Goal: Transaction & Acquisition: Purchase product/service

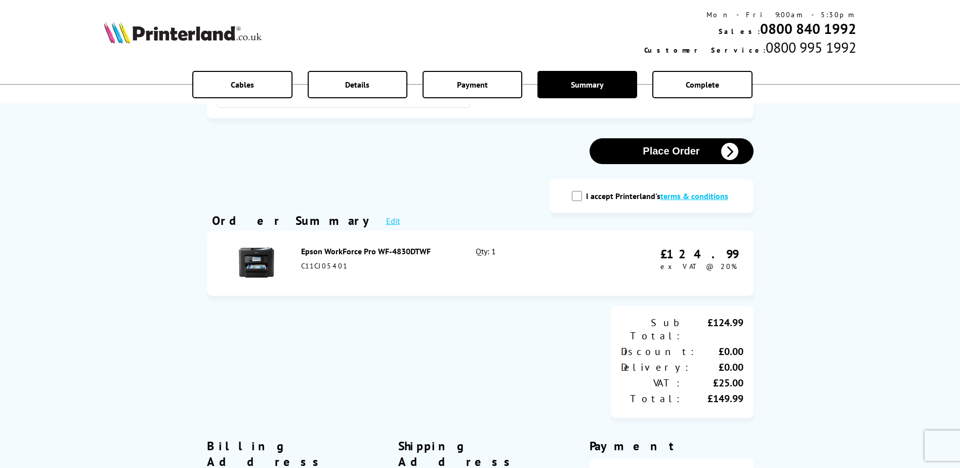
scroll to position [51, 0]
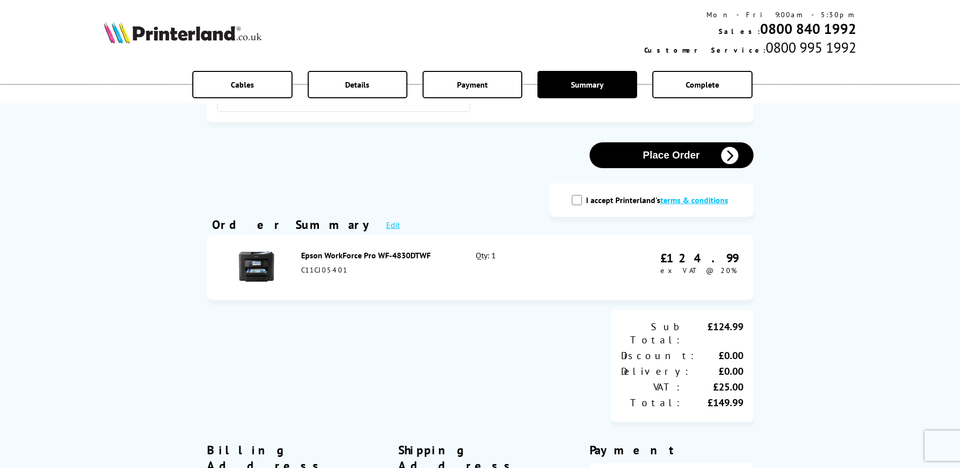
click at [579, 197] on input "I accept Printerland's terms & conditions" at bounding box center [577, 200] width 10 height 10
checkbox input "true"
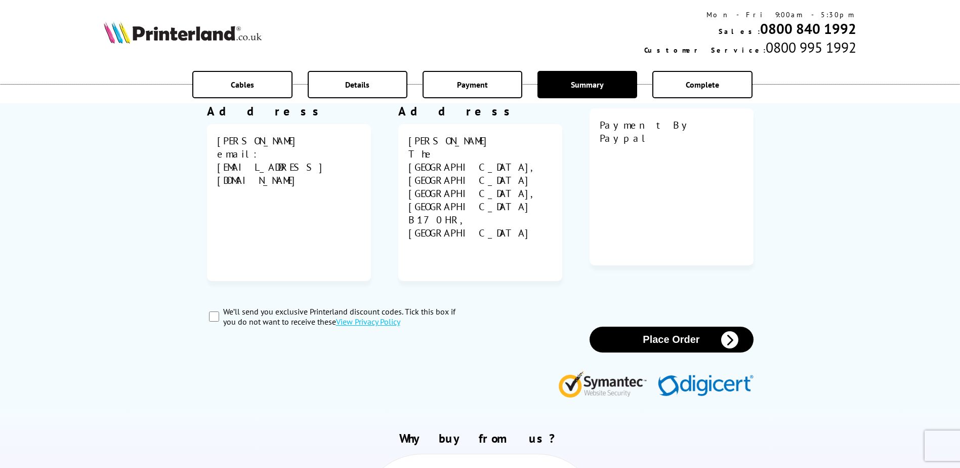
click at [649, 327] on button "Place Order" at bounding box center [672, 340] width 164 height 26
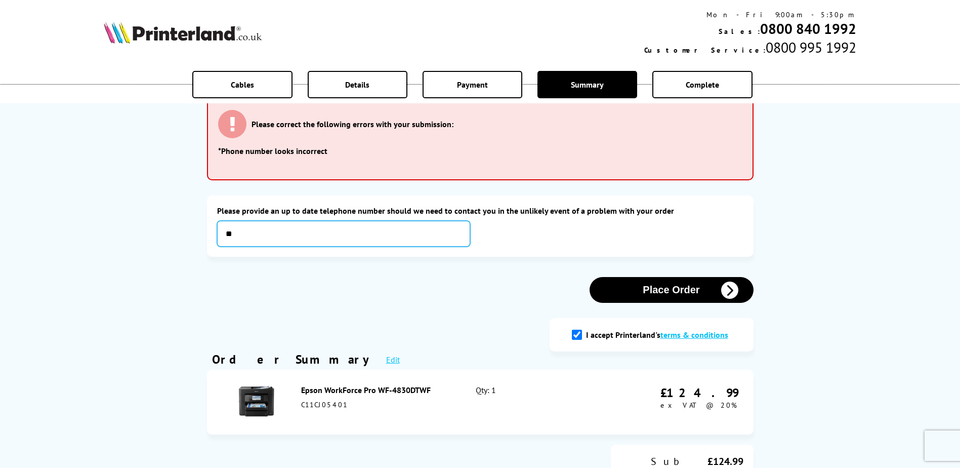
type input "*"
type input "**********"
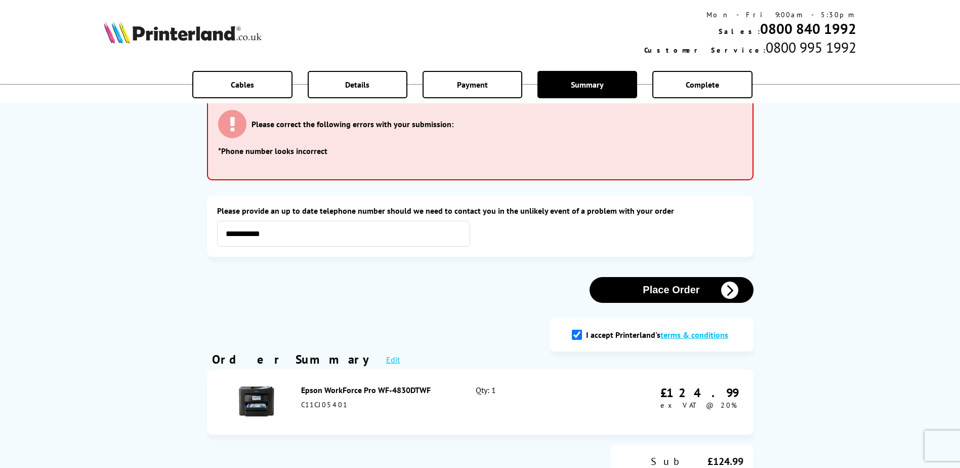
click at [682, 293] on button "Place Order" at bounding box center [672, 290] width 164 height 26
